Goal: Check status: Check status

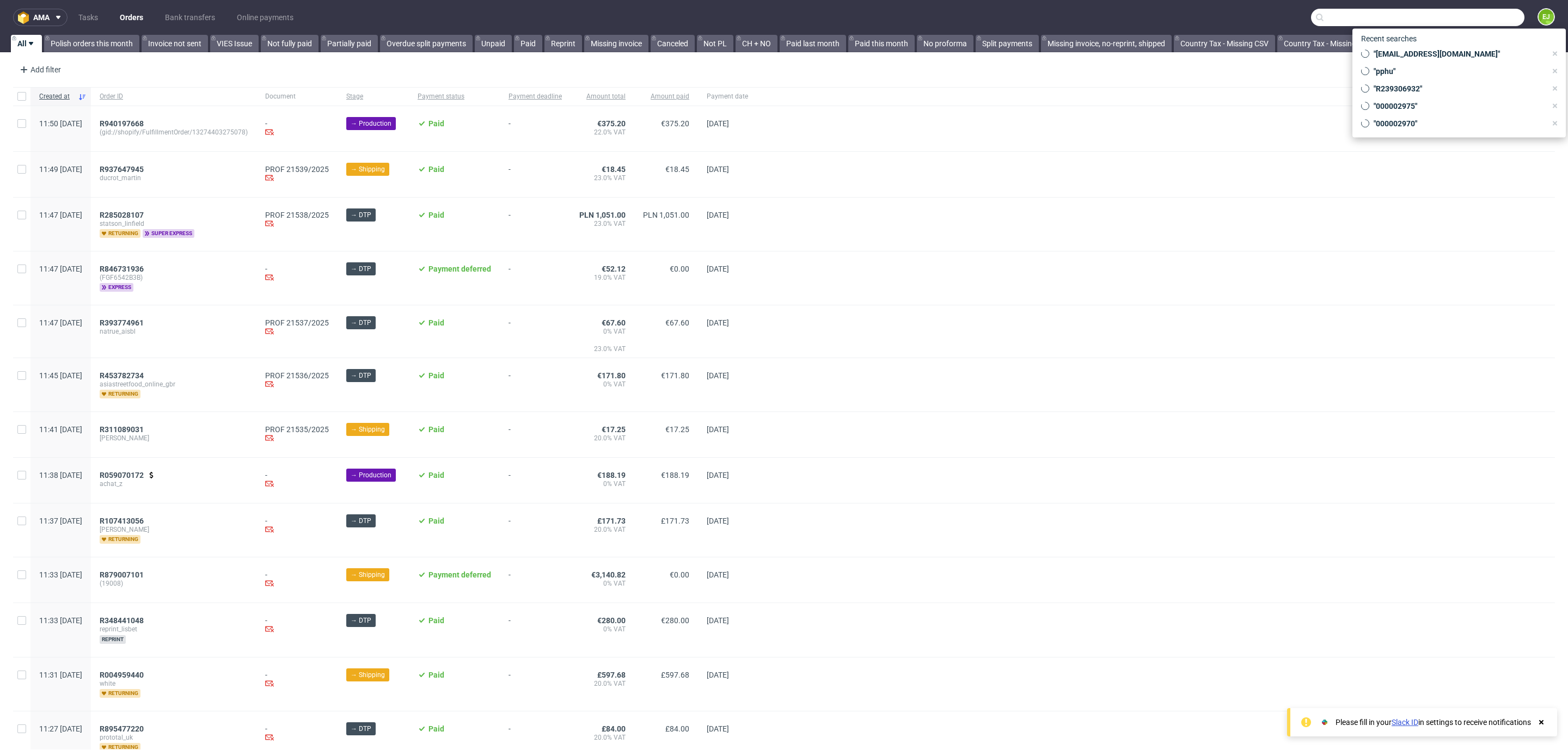
click at [1458, 18] on input "text" at bounding box center [1418, 17] width 213 height 17
paste input "R693418233"
type input "R693418233"
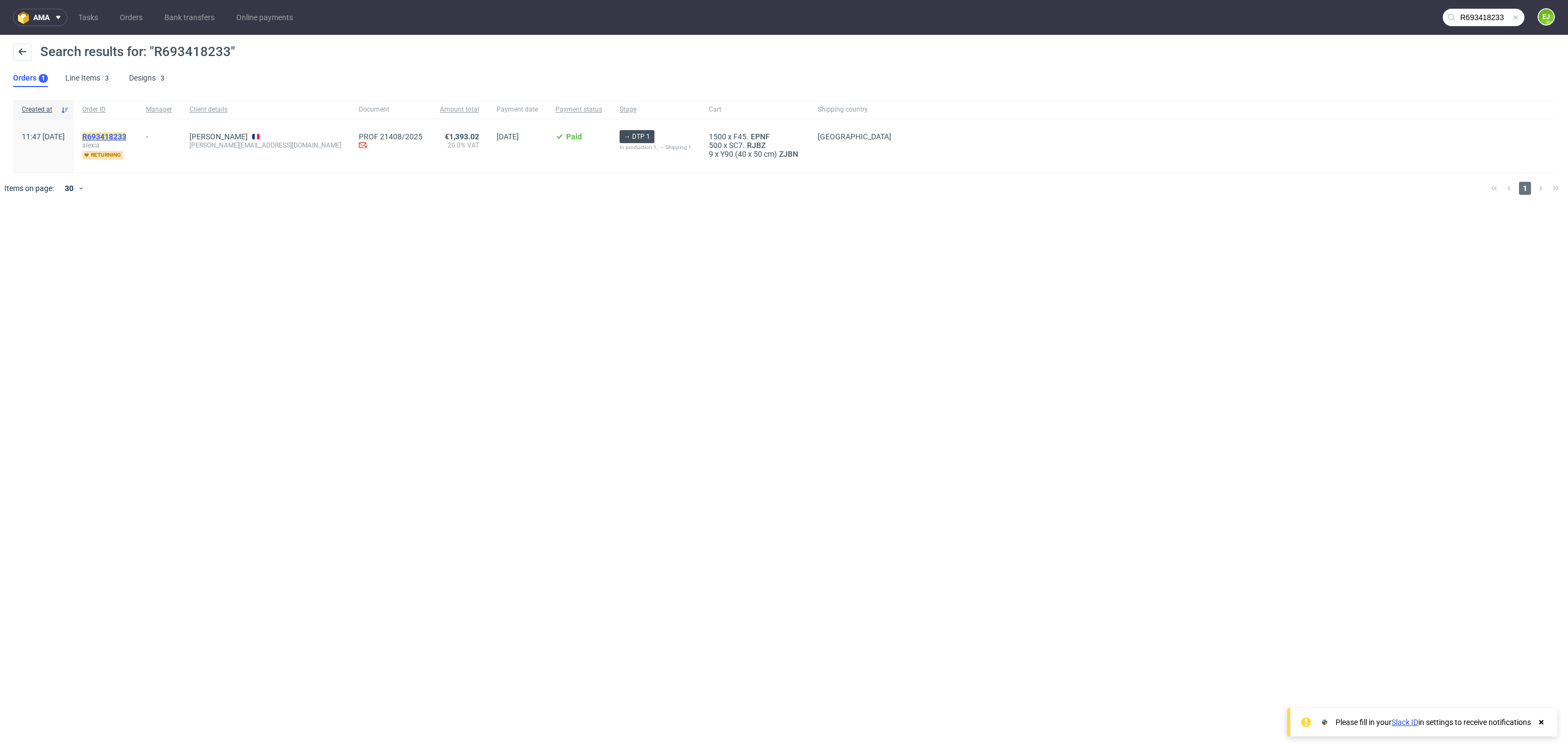
click at [127, 135] on mark "R693418233" at bounding box center [105, 136] width 44 height 9
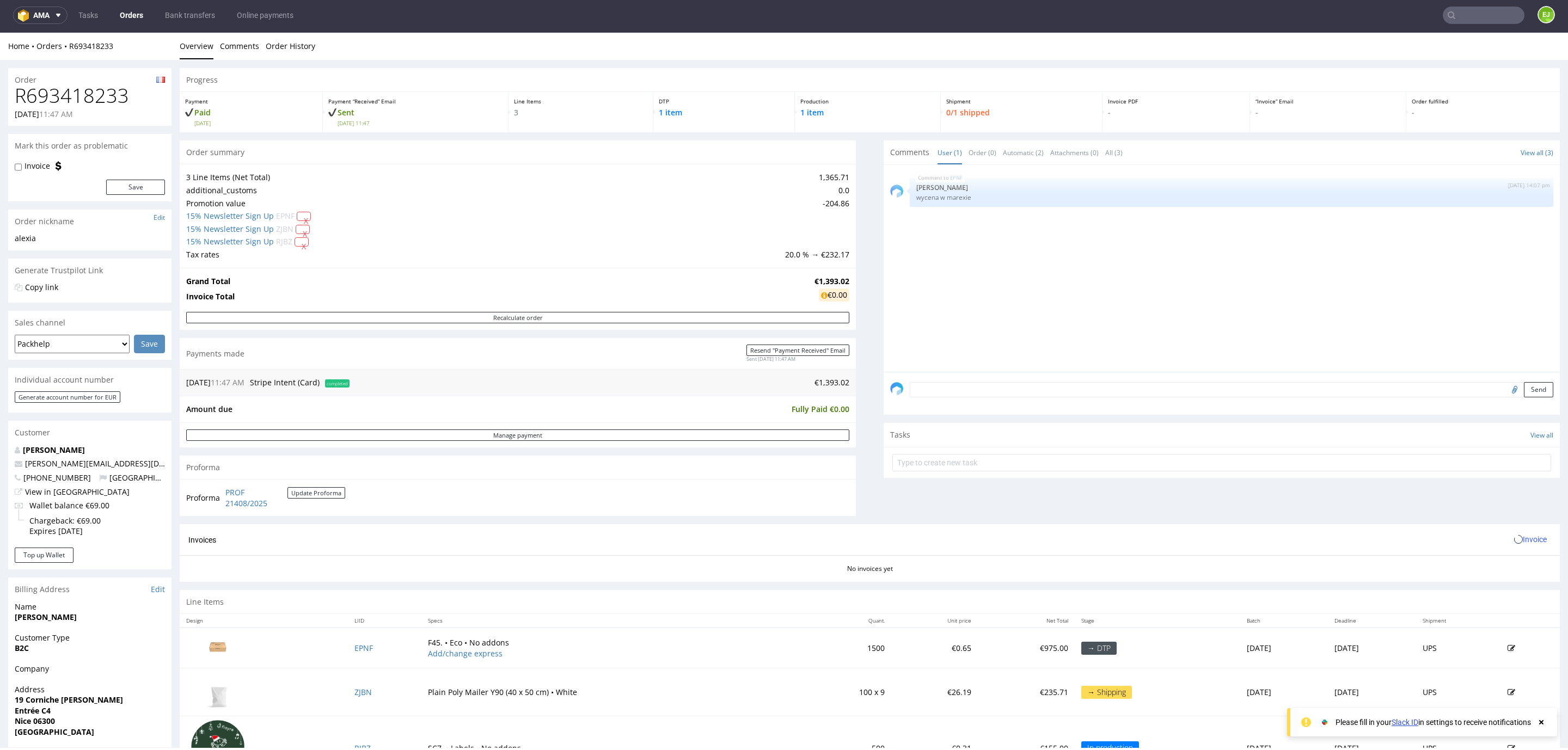
scroll to position [152, 0]
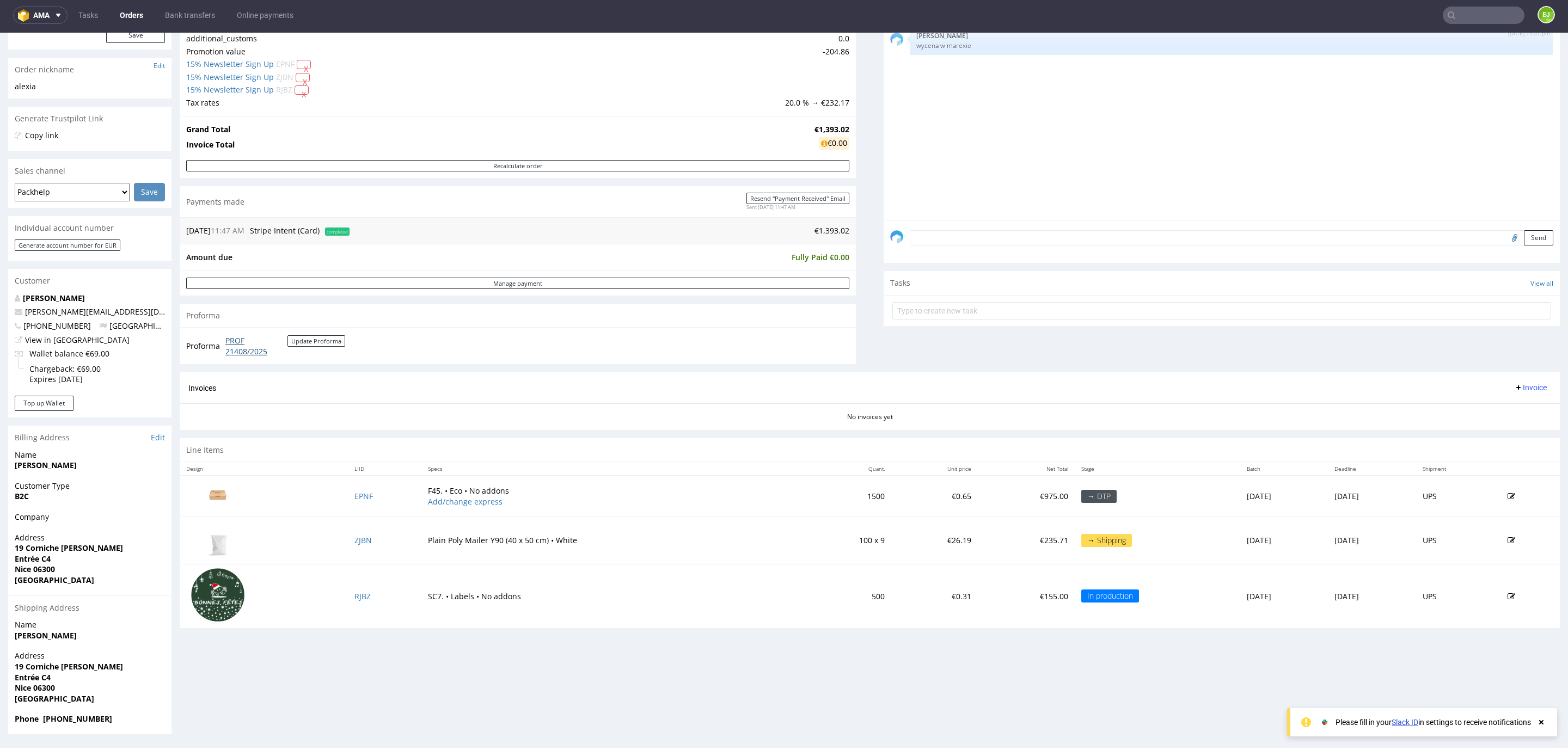
click at [235, 355] on link "PROF 21408/2025" at bounding box center [257, 346] width 62 height 21
